Goal: Task Accomplishment & Management: Manage account settings

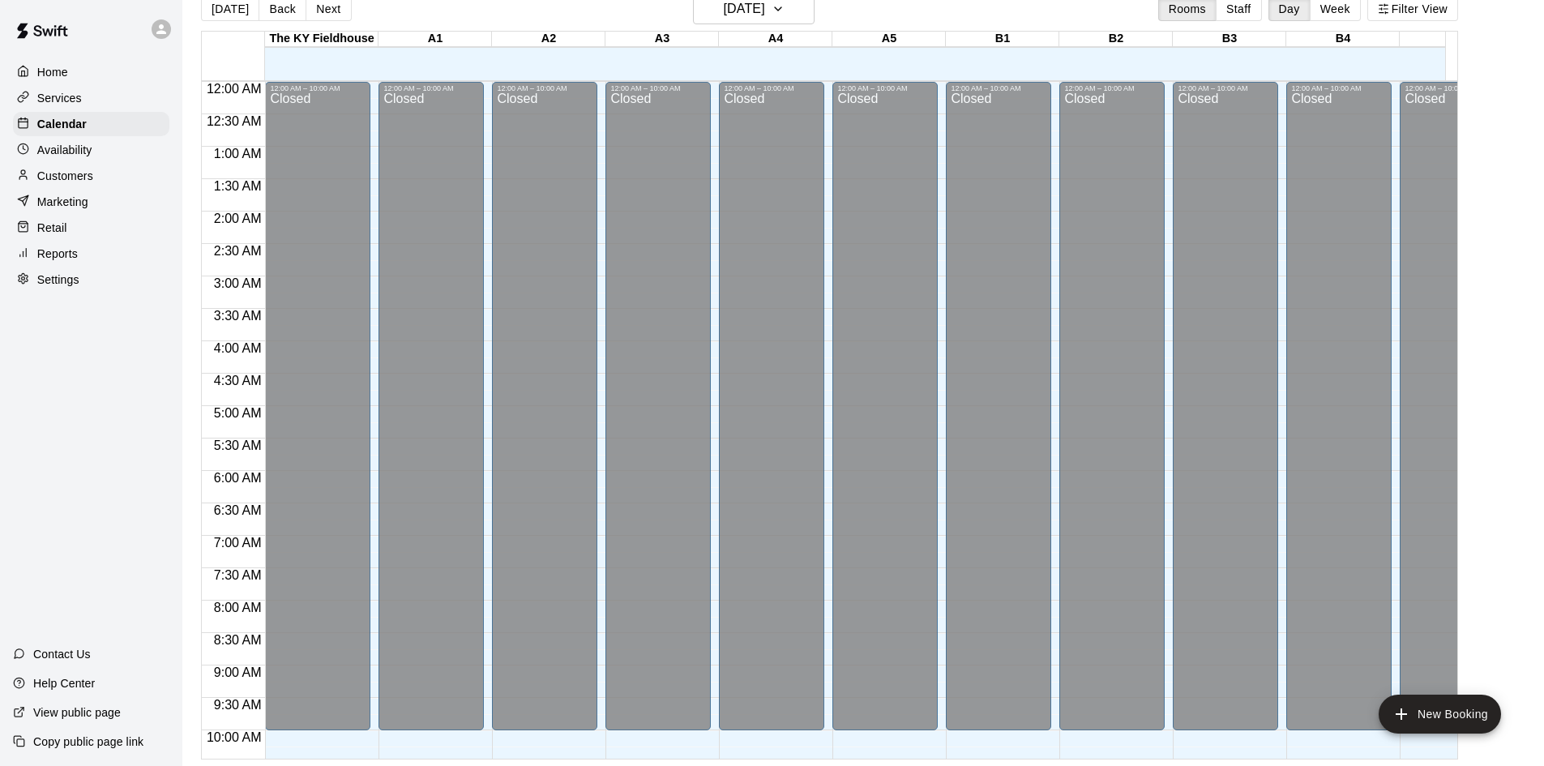
scroll to position [888, 0]
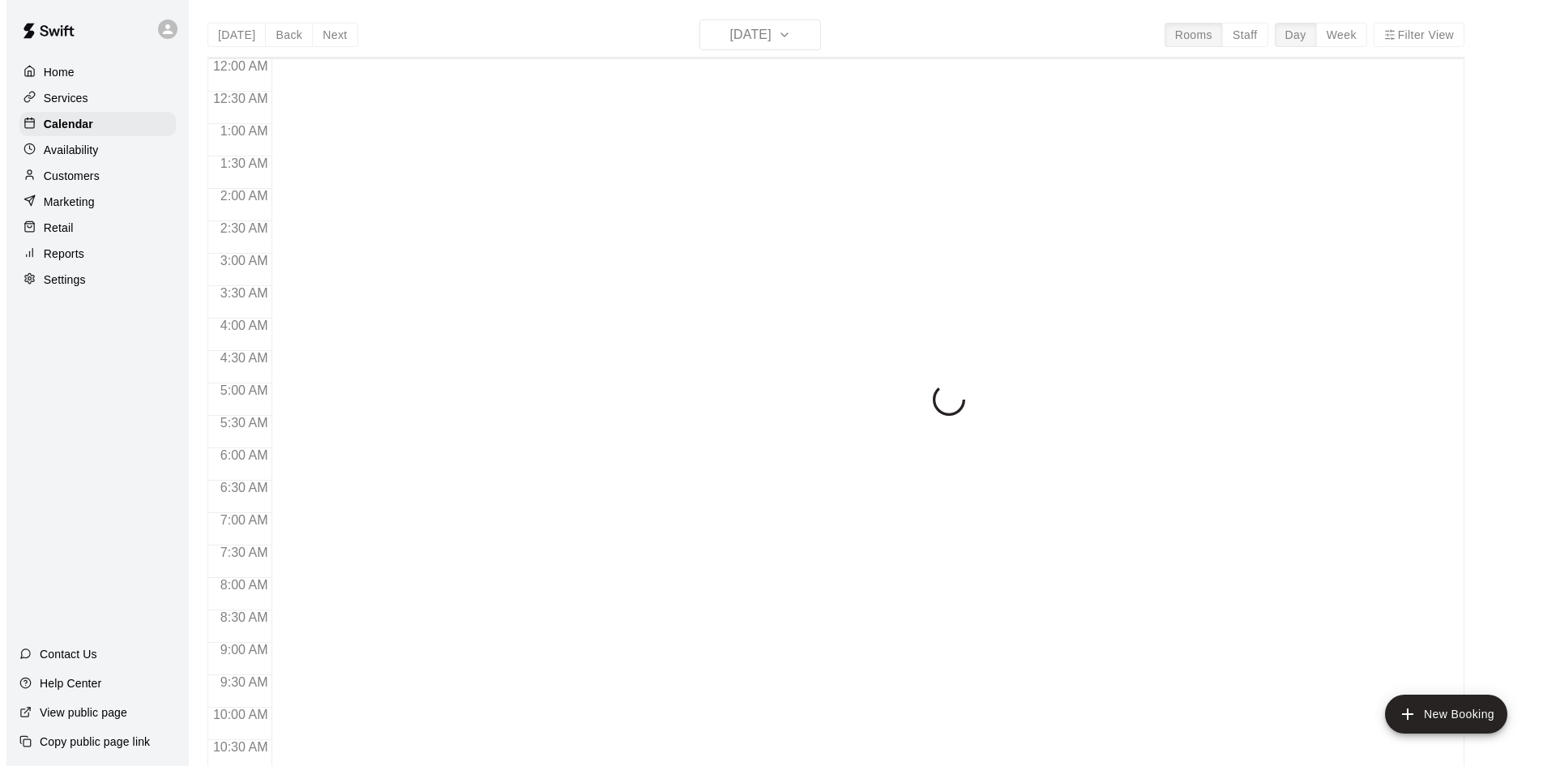
scroll to position [831, 0]
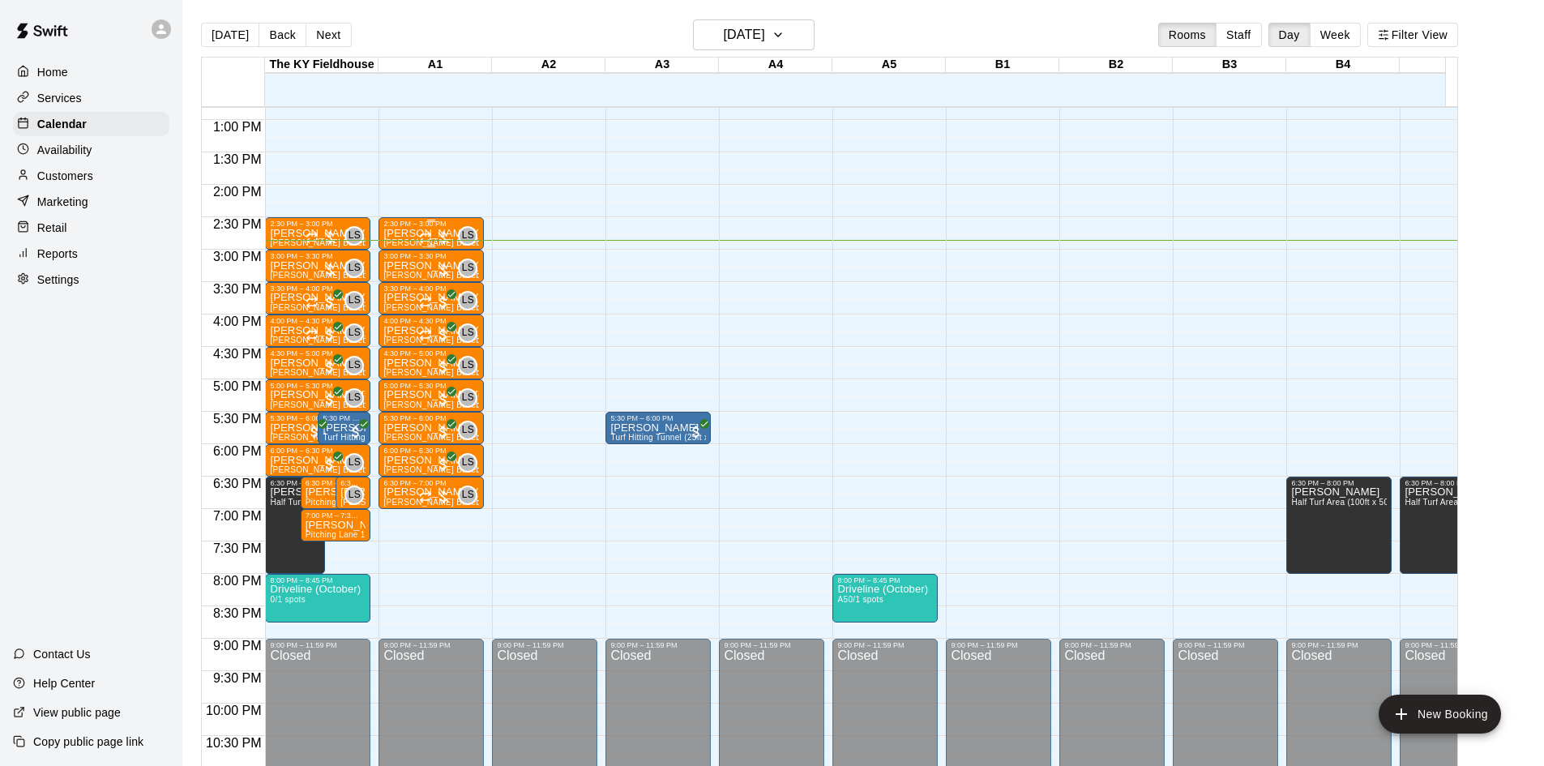
click at [435, 245] on div at bounding box center [435, 237] width 32 height 16
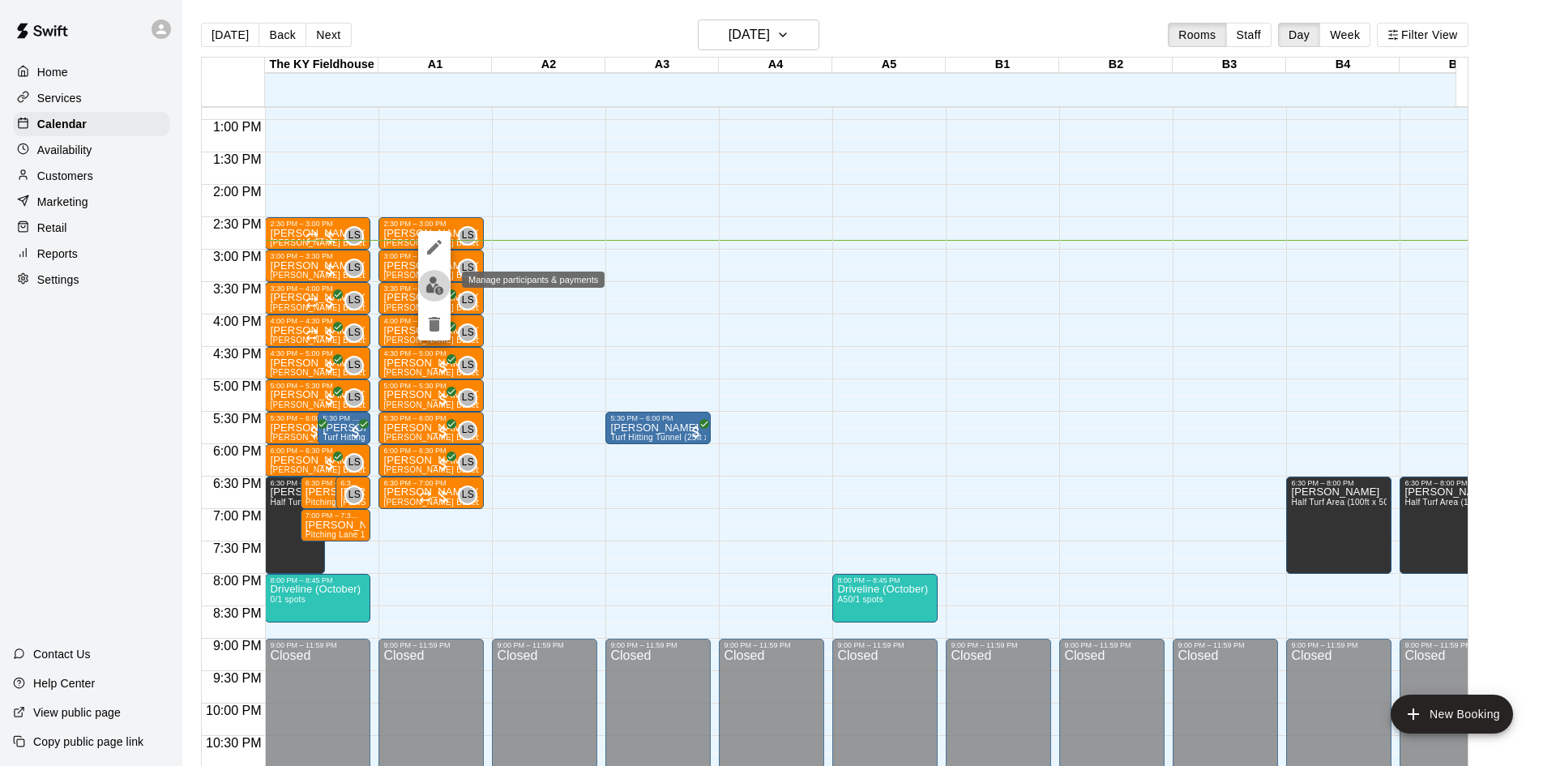
click at [439, 277] on img "edit" at bounding box center [435, 285] width 19 height 19
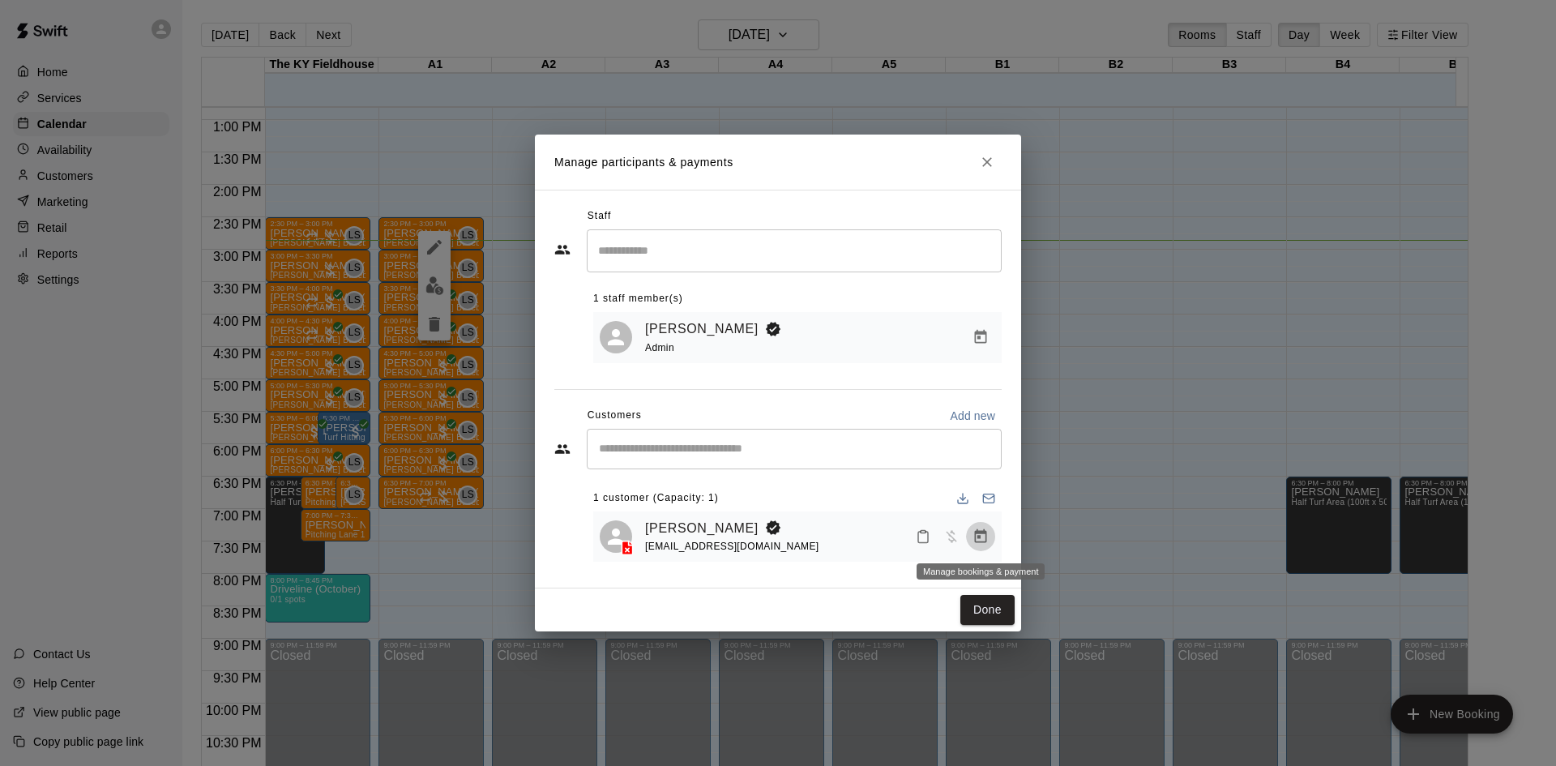
click at [983, 543] on icon "Manage bookings & payment" at bounding box center [981, 536] width 12 height 14
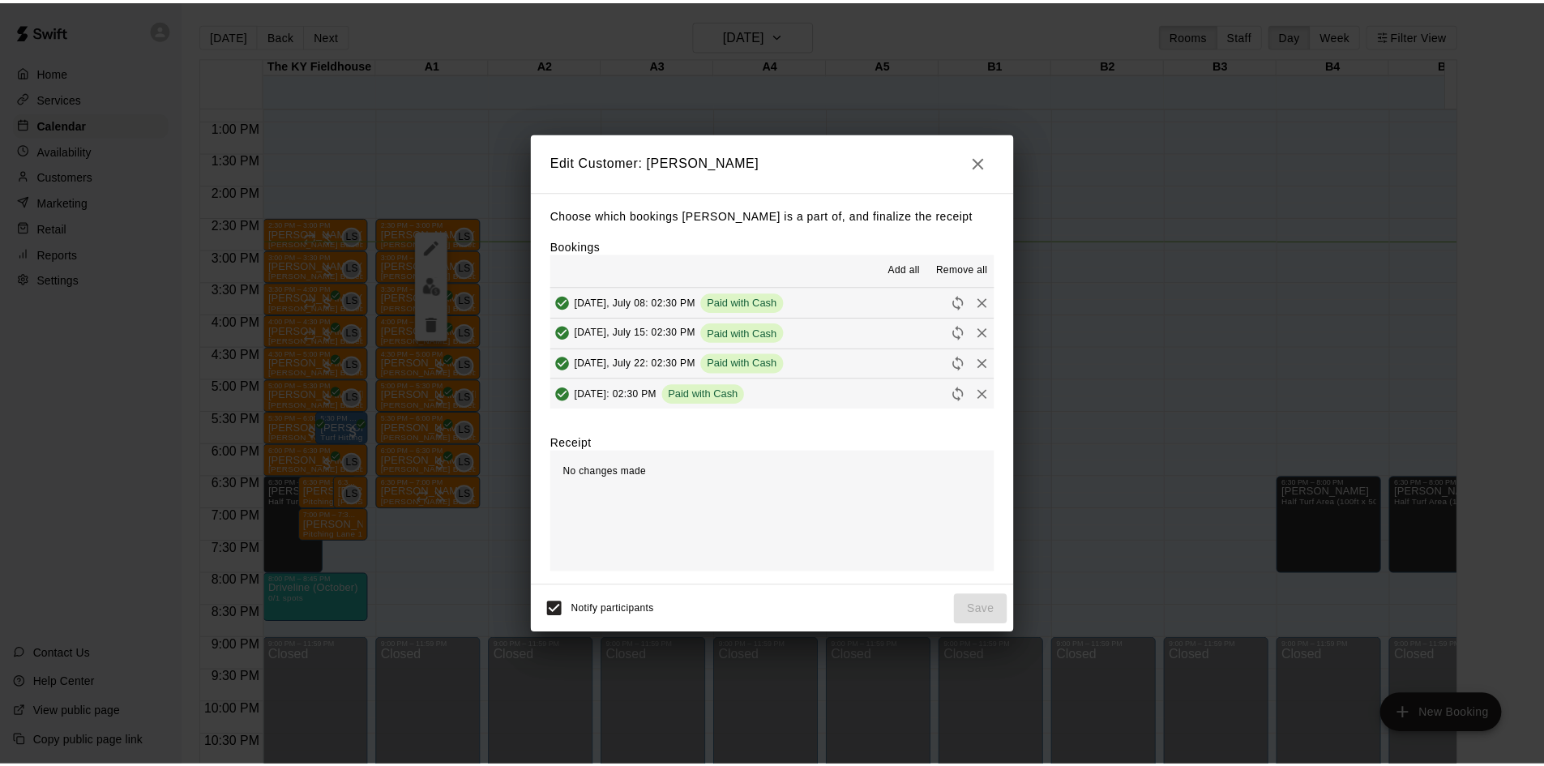
scroll to position [92, 0]
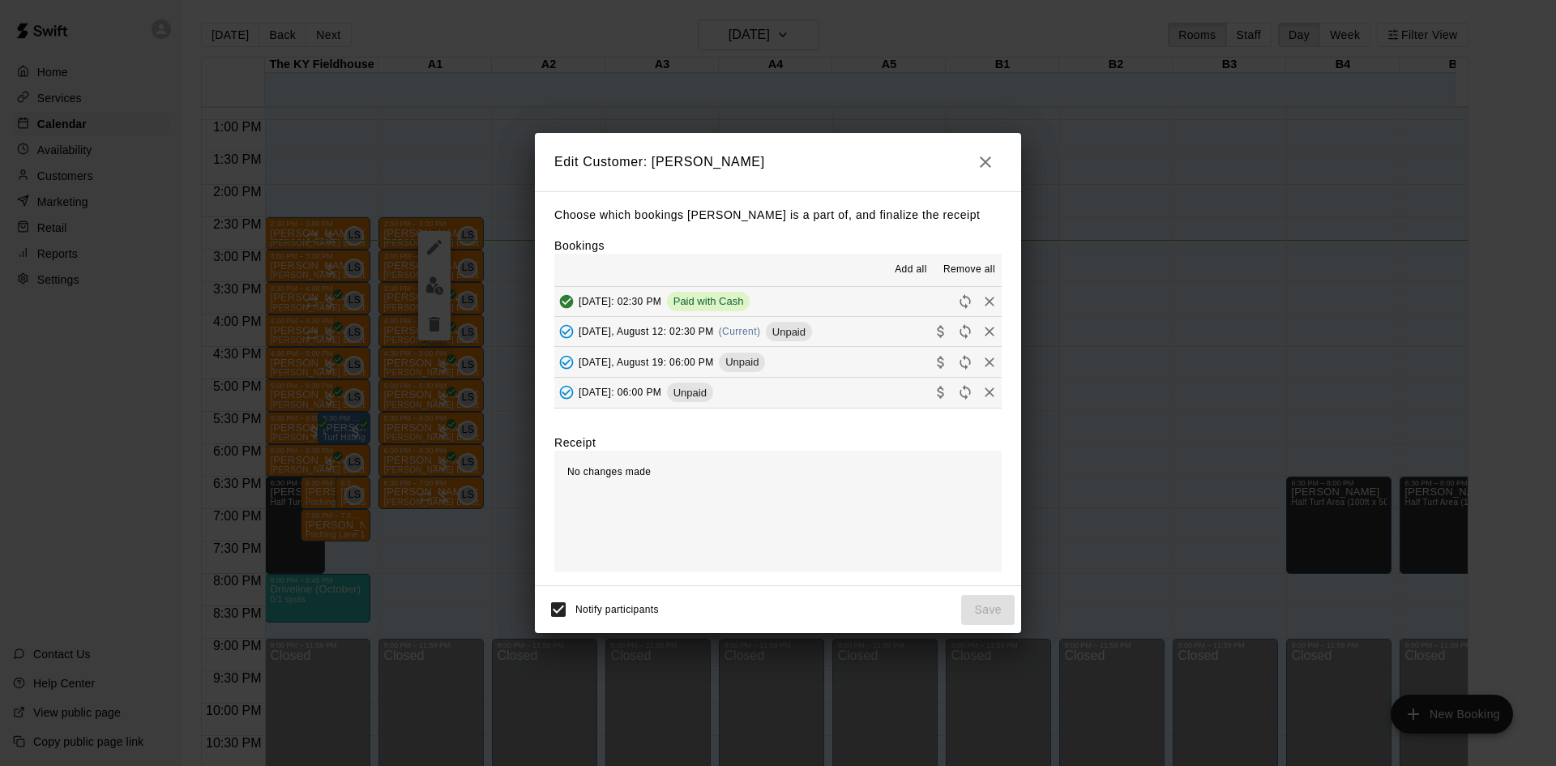
click at [804, 338] on span "Unpaid" at bounding box center [789, 332] width 46 height 12
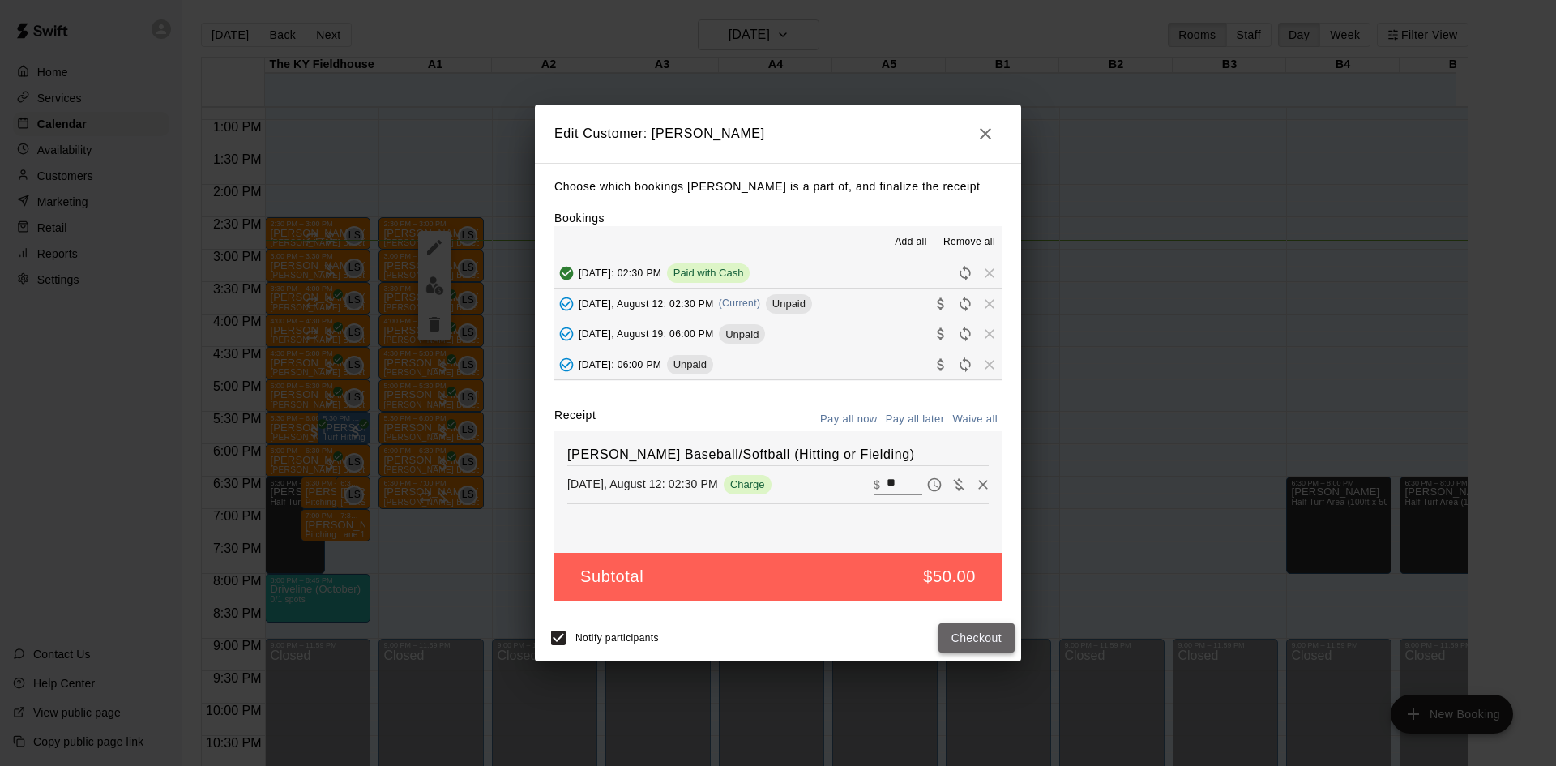
click at [951, 637] on button "Checkout" at bounding box center [977, 638] width 76 height 30
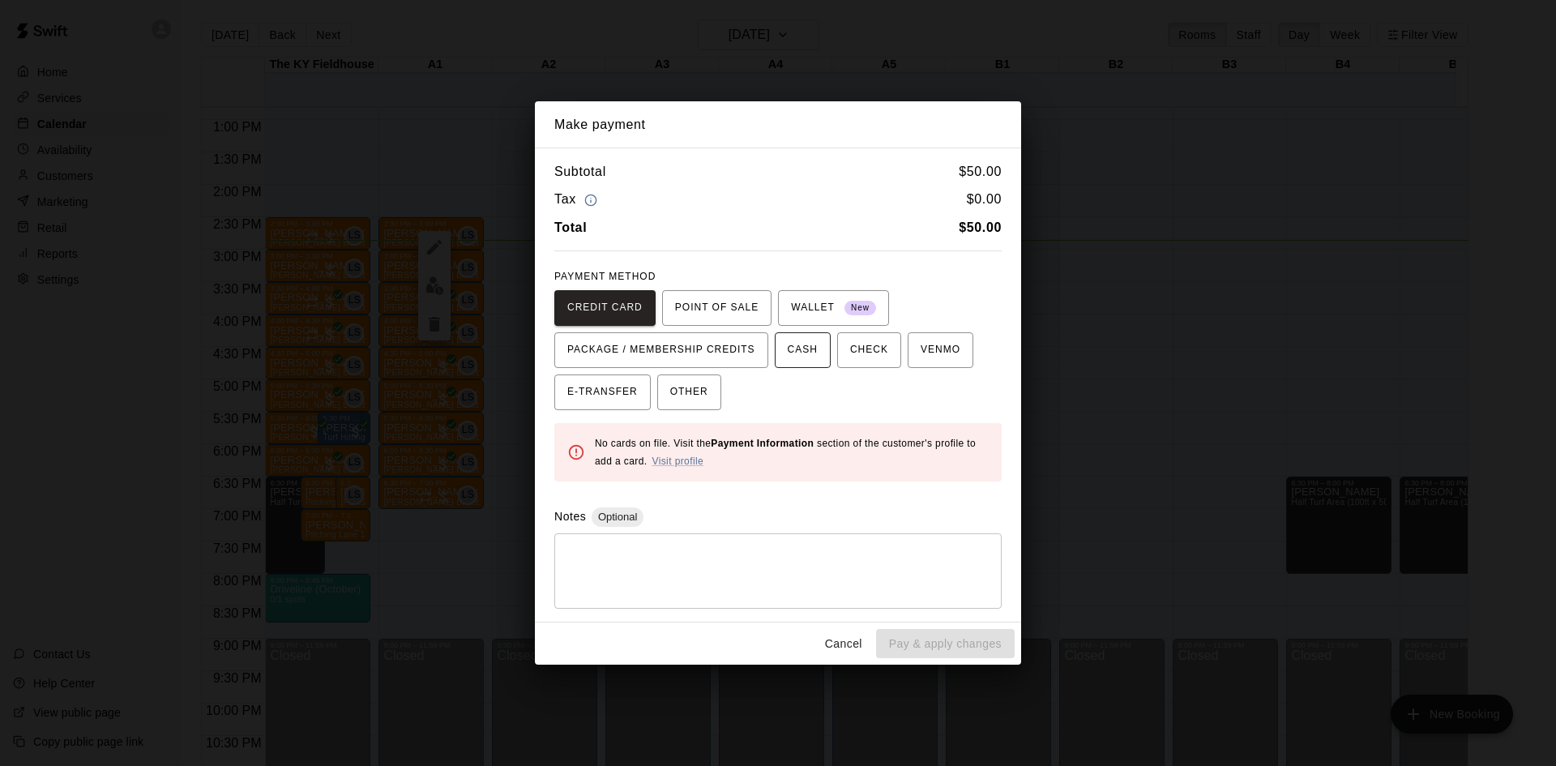
click at [803, 359] on span "CASH" at bounding box center [803, 350] width 30 height 26
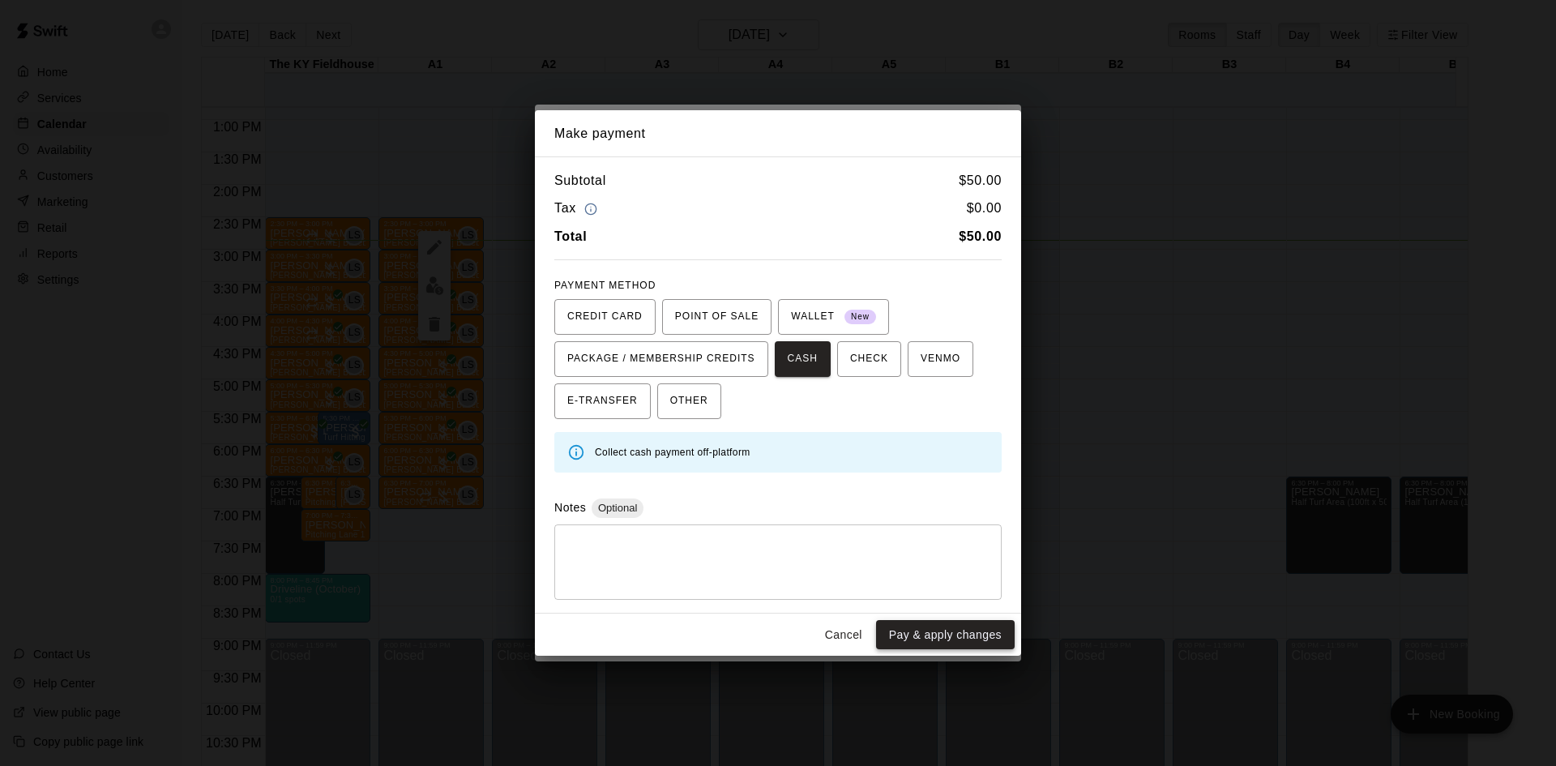
click at [921, 625] on button "Pay & apply changes" at bounding box center [945, 635] width 139 height 30
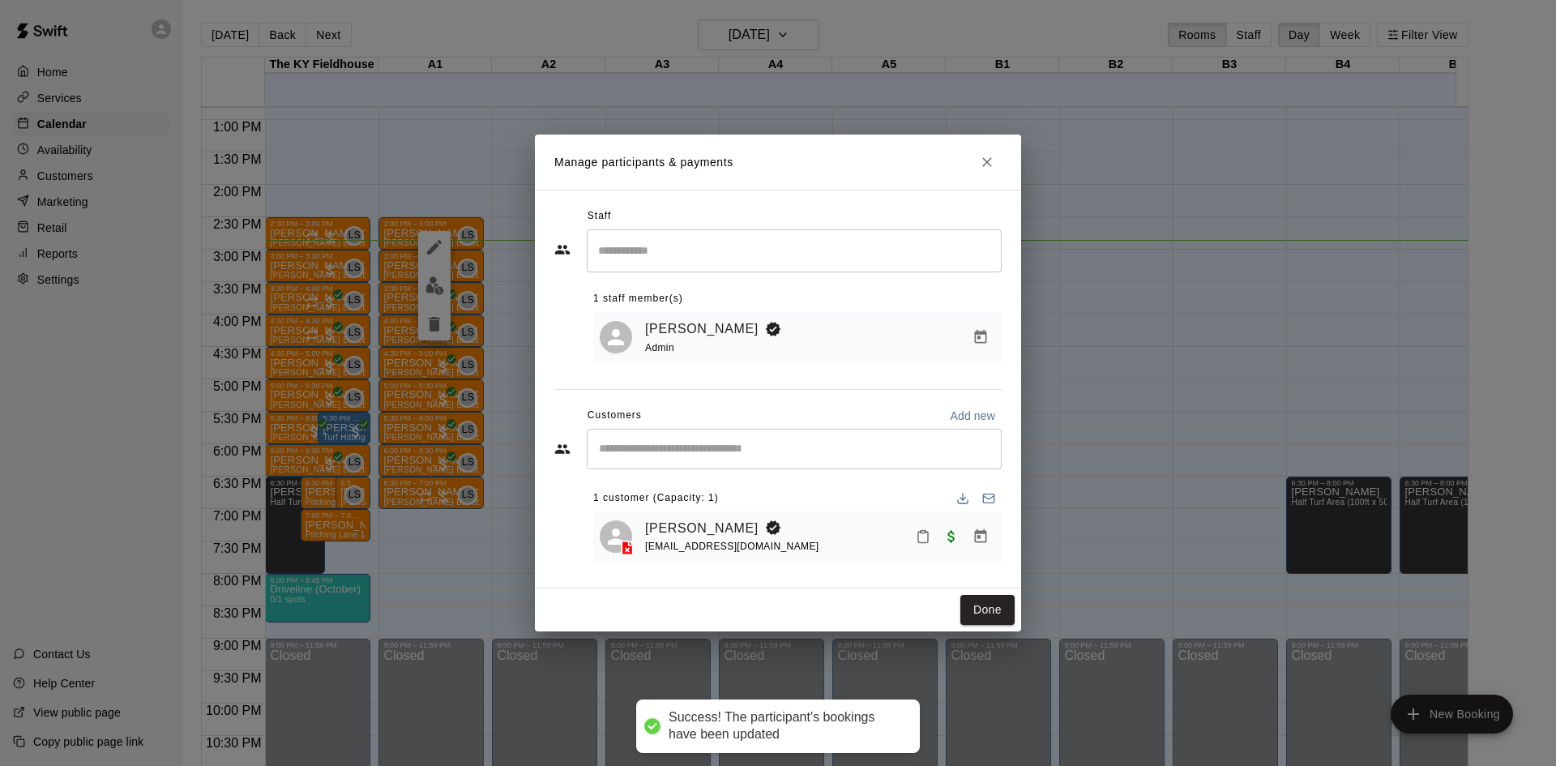
click at [977, 594] on div "Done" at bounding box center [778, 610] width 486 height 43
click at [983, 608] on button "Done" at bounding box center [988, 610] width 54 height 30
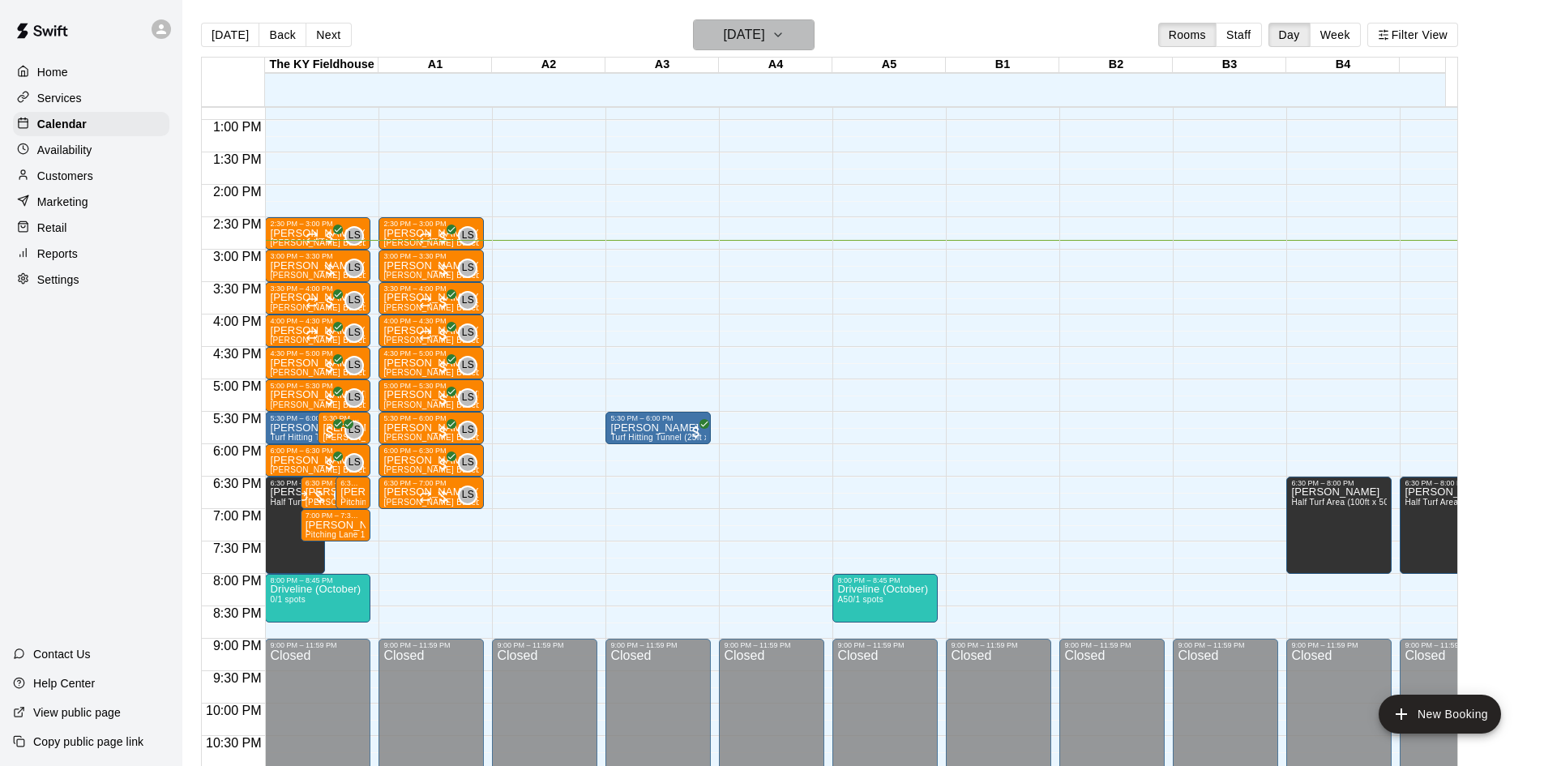
click at [765, 30] on h6 "Tuesday Aug 12" at bounding box center [744, 35] width 41 height 23
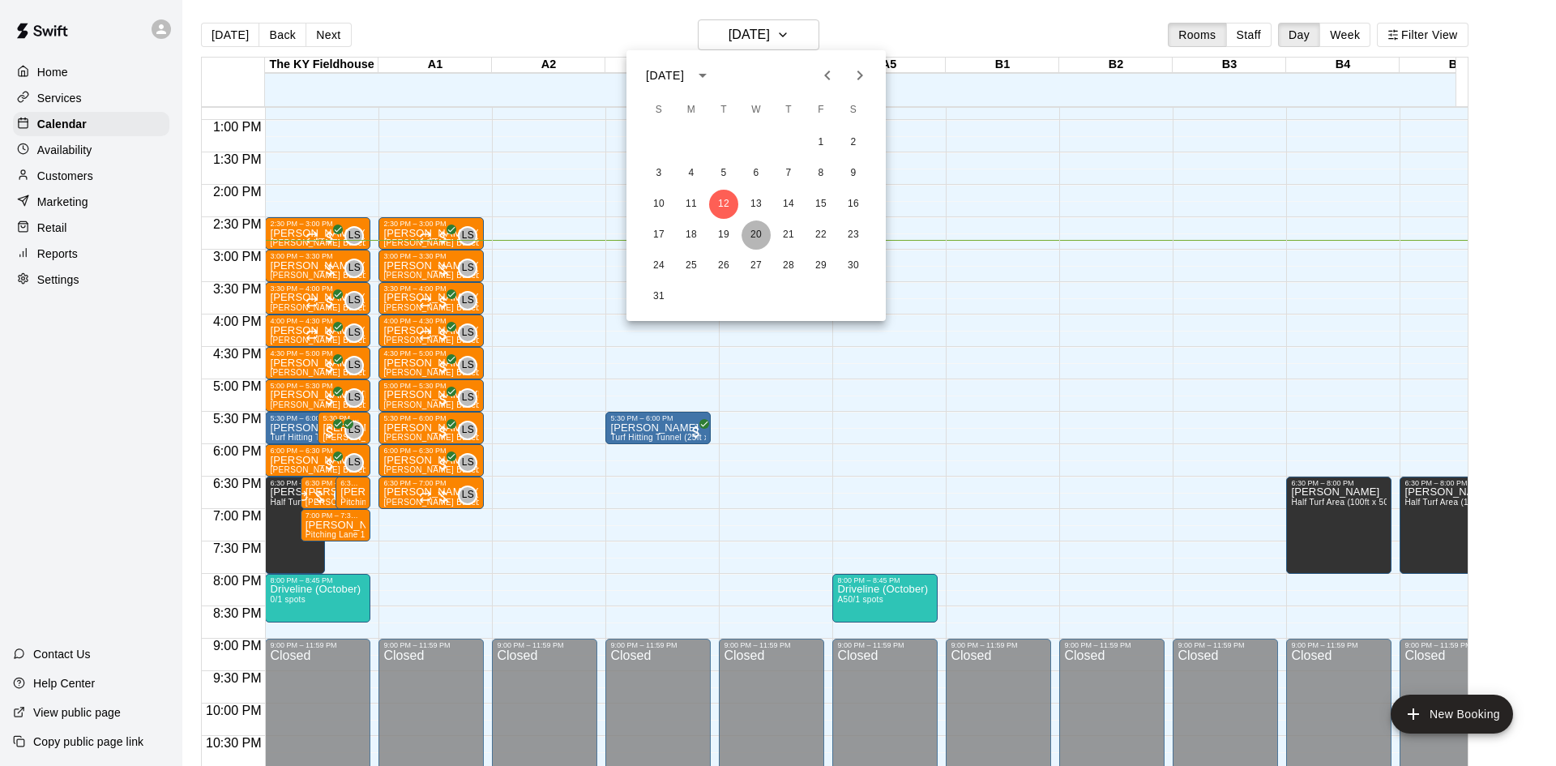
click at [758, 227] on button "20" at bounding box center [756, 235] width 29 height 29
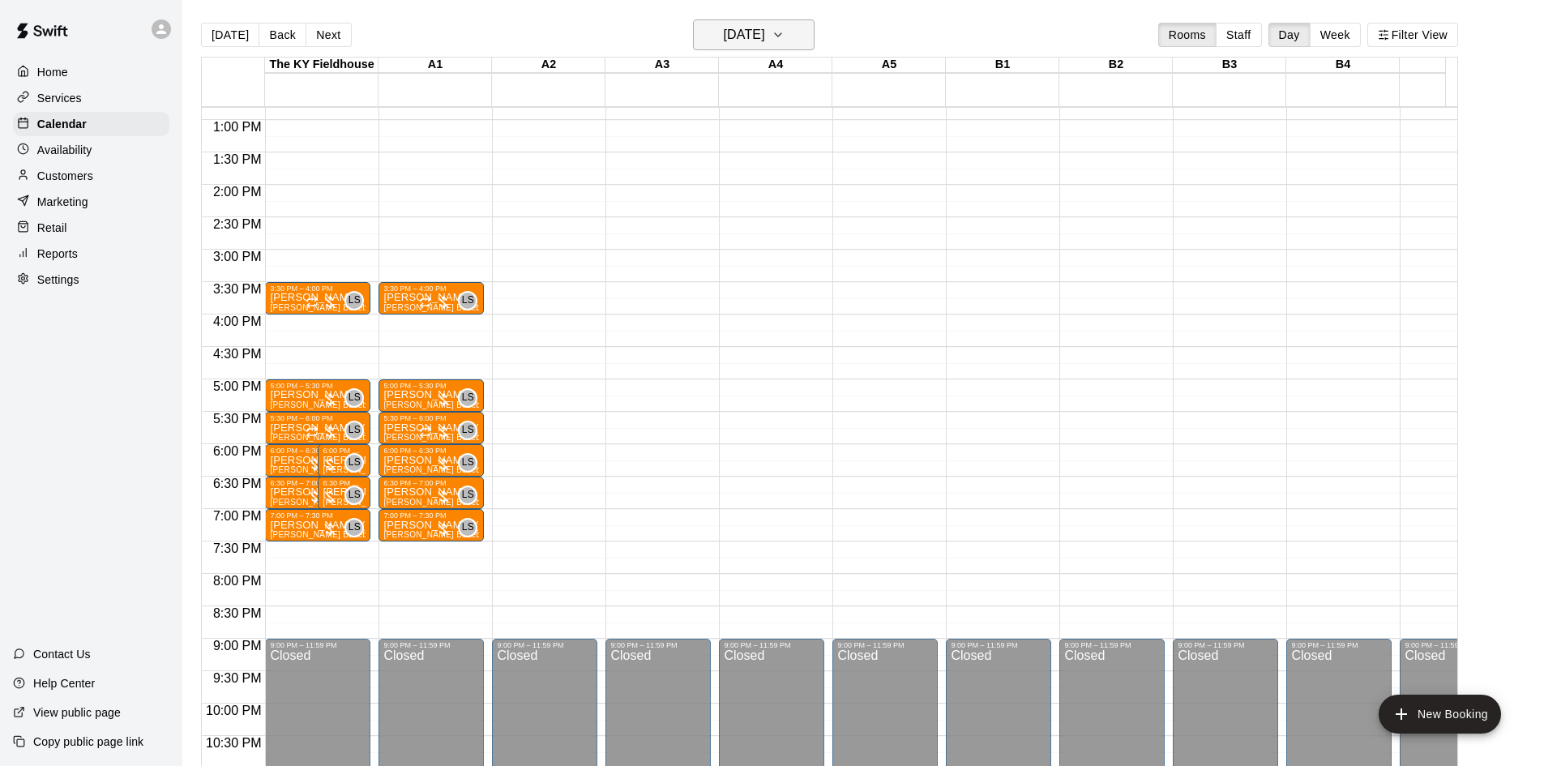
click at [724, 34] on h6 "Wednesday Aug 20" at bounding box center [744, 35] width 41 height 23
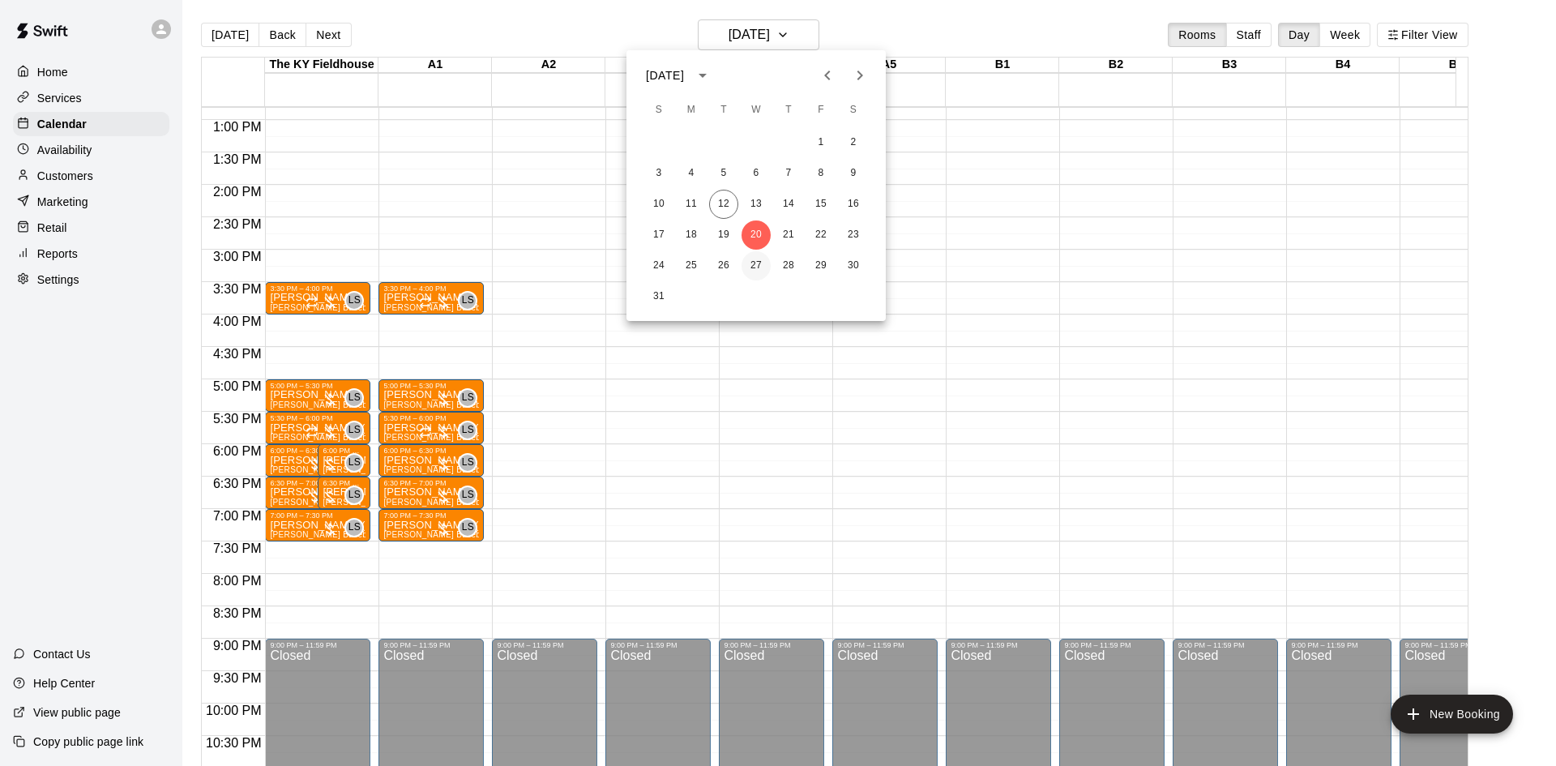
click at [752, 264] on button "27" at bounding box center [756, 265] width 29 height 29
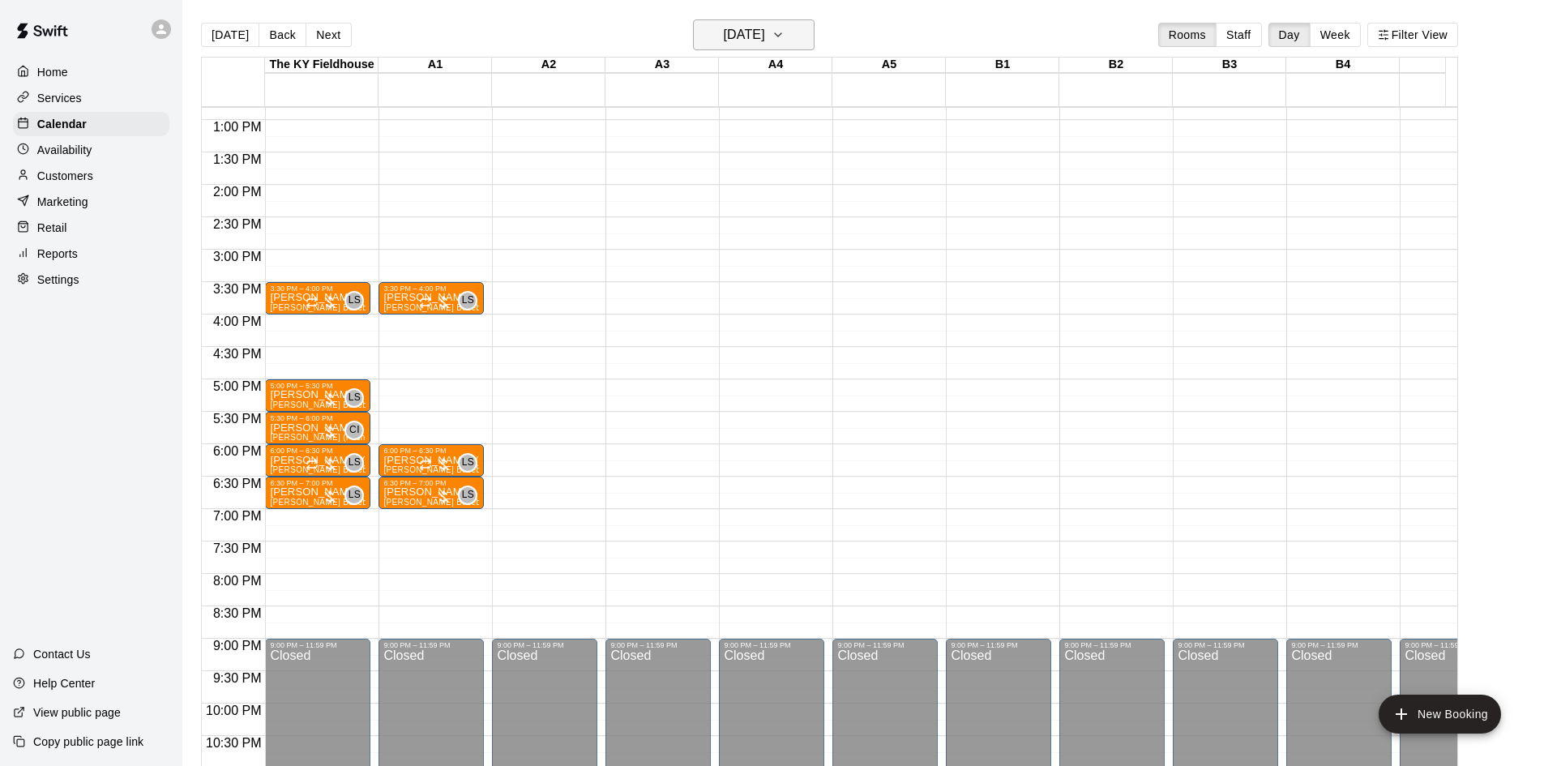
click at [765, 39] on h6 "Wednesday Aug 27" at bounding box center [744, 35] width 41 height 23
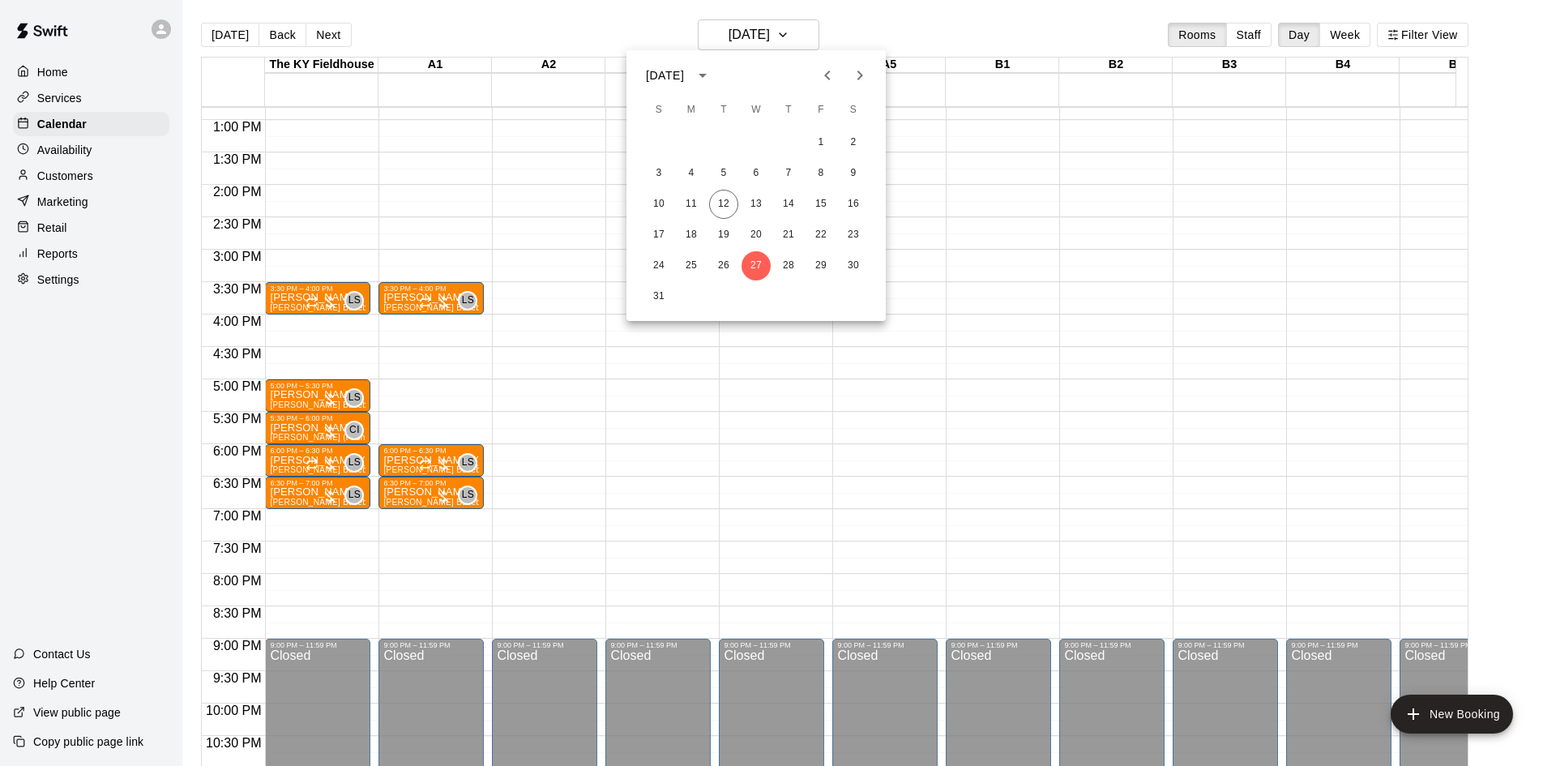
click at [860, 68] on icon "Next month" at bounding box center [859, 75] width 19 height 19
click at [760, 272] on button "29" at bounding box center [756, 265] width 29 height 29
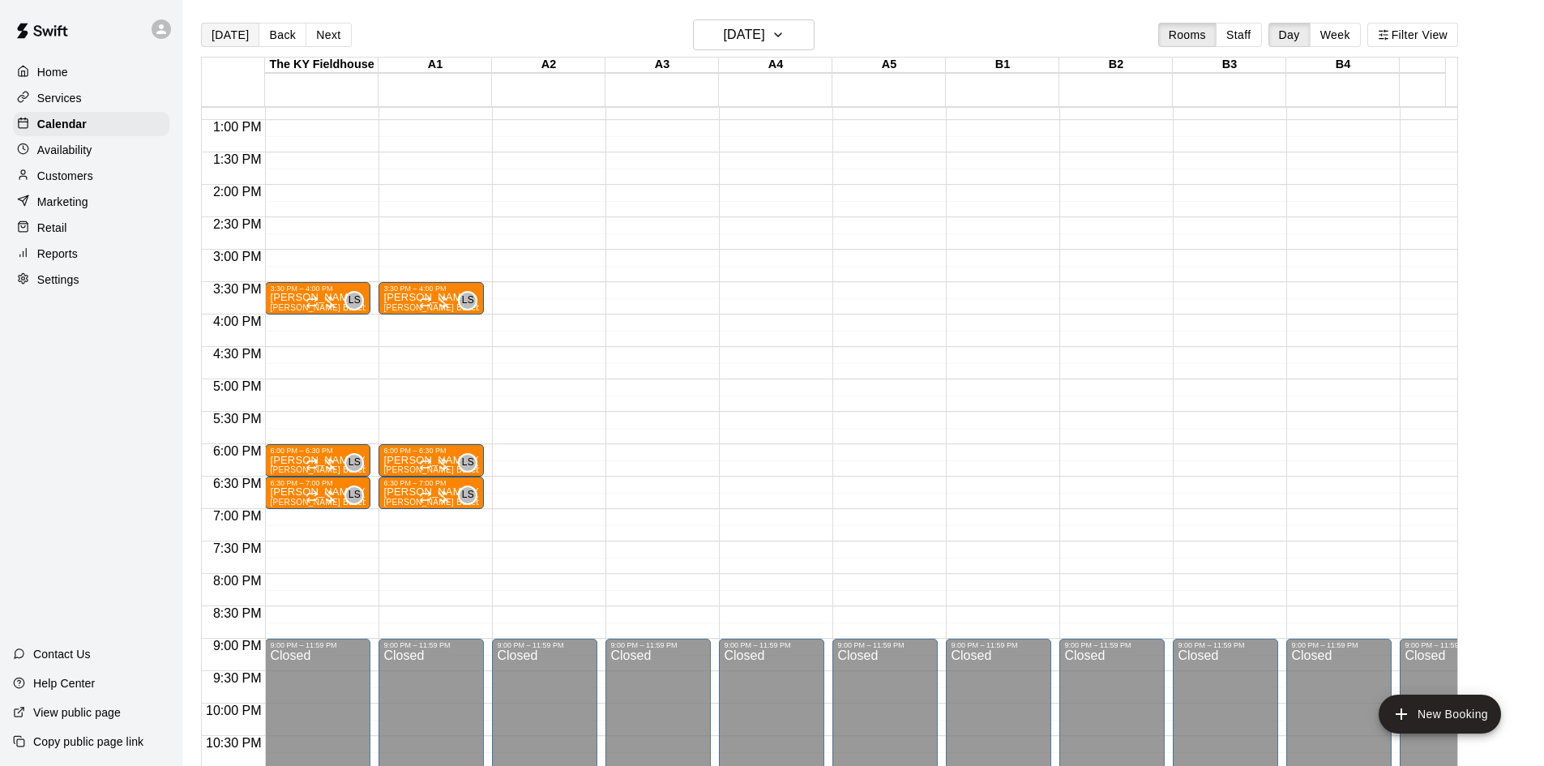
click at [231, 30] on button "[DATE]" at bounding box center [230, 35] width 58 height 24
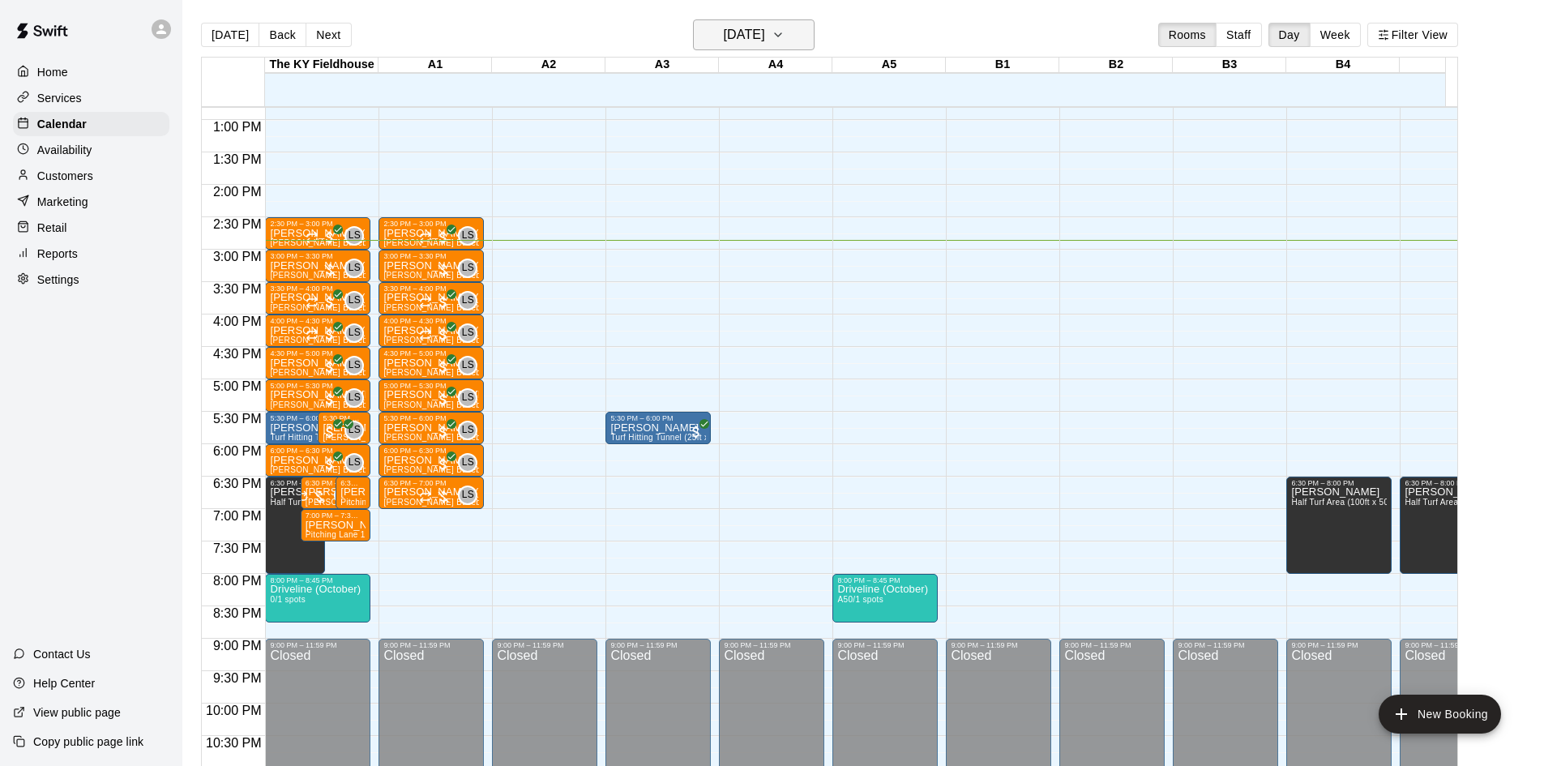
click at [736, 47] on button "Tuesday Aug 12" at bounding box center [754, 34] width 122 height 31
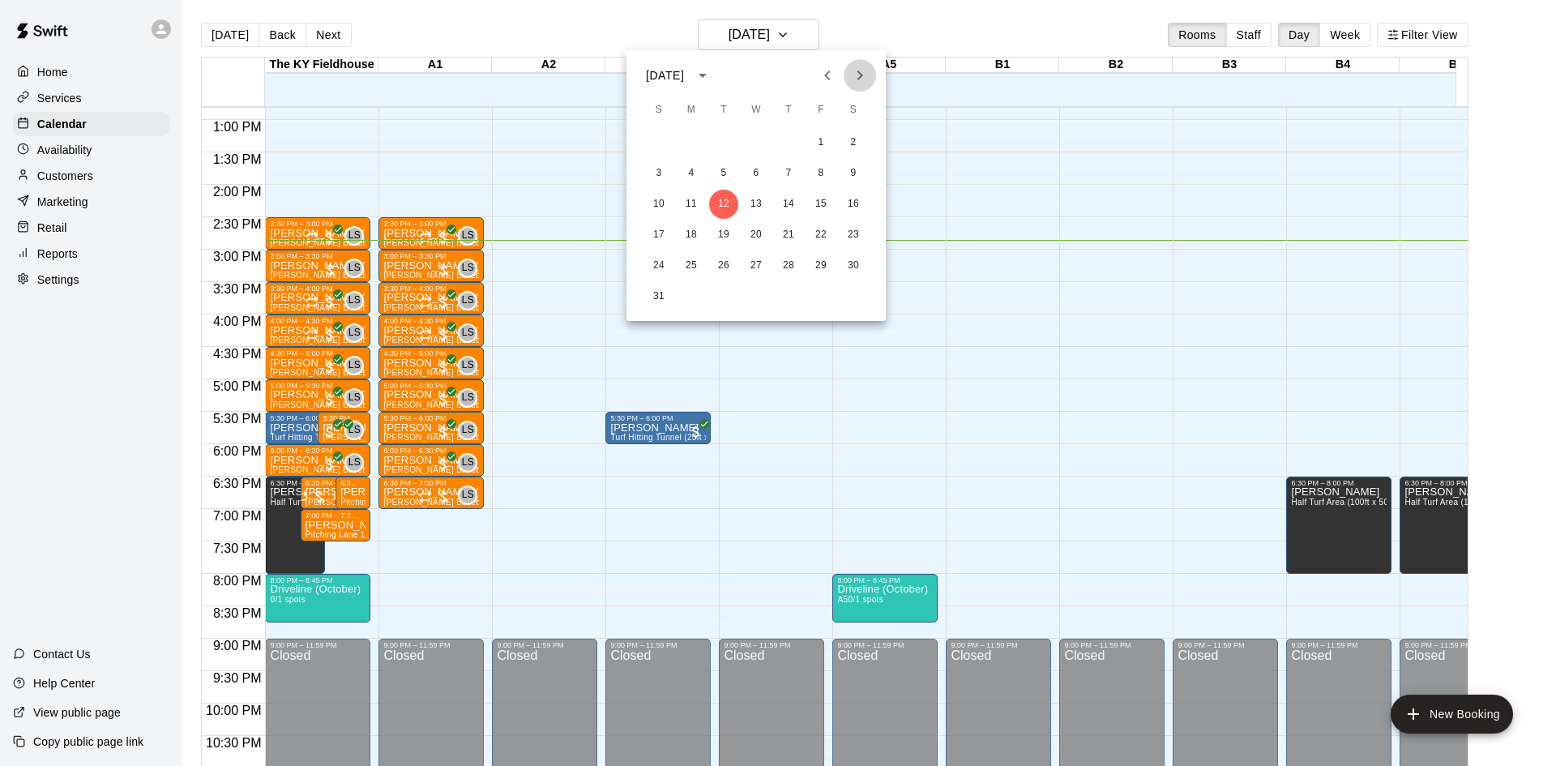
click at [867, 80] on icon "Next month" at bounding box center [859, 75] width 19 height 19
click at [862, 48] on div at bounding box center [778, 383] width 1556 height 766
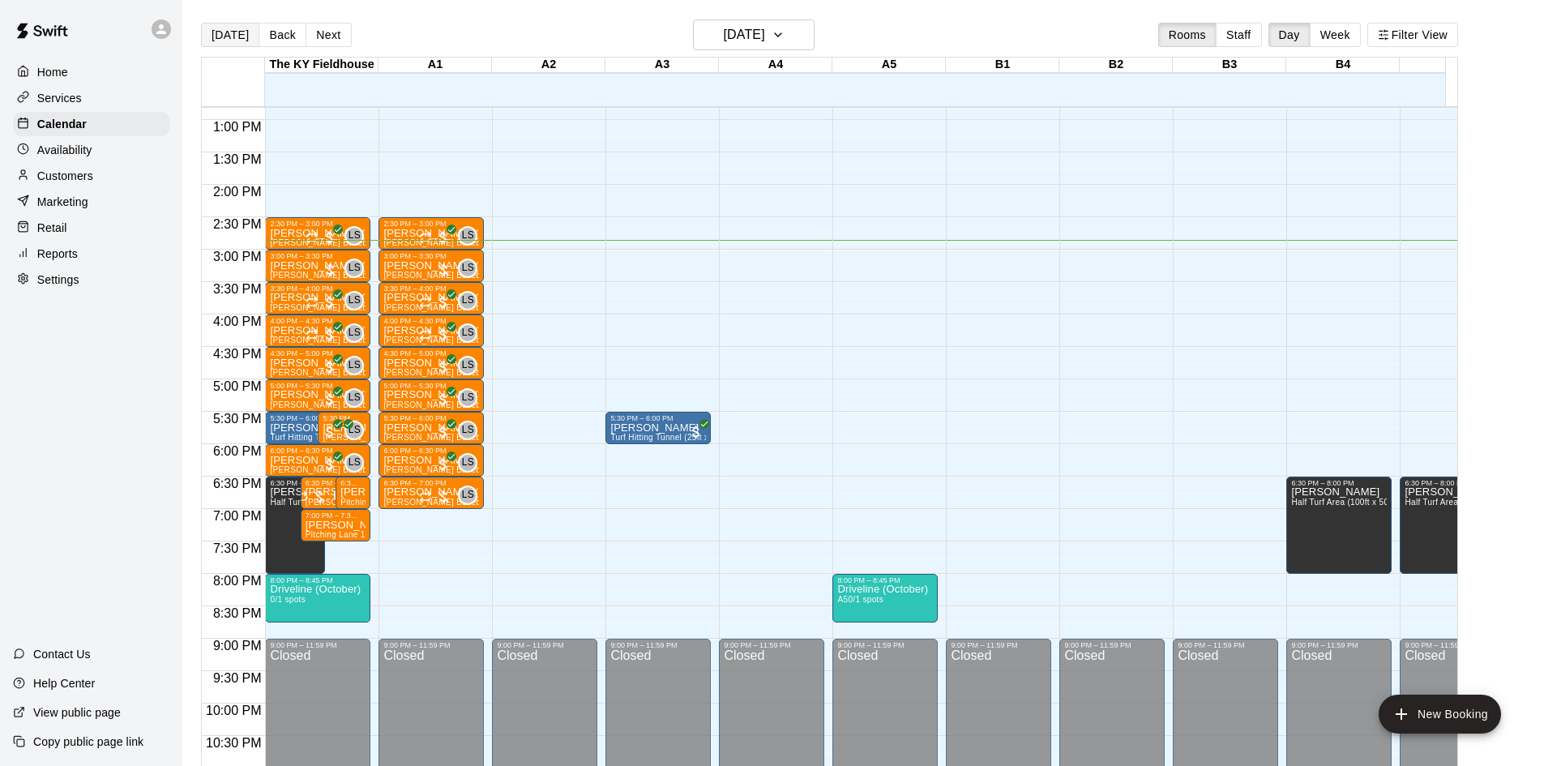
click at [225, 36] on button "[DATE]" at bounding box center [230, 35] width 58 height 24
